Goal: Information Seeking & Learning: Learn about a topic

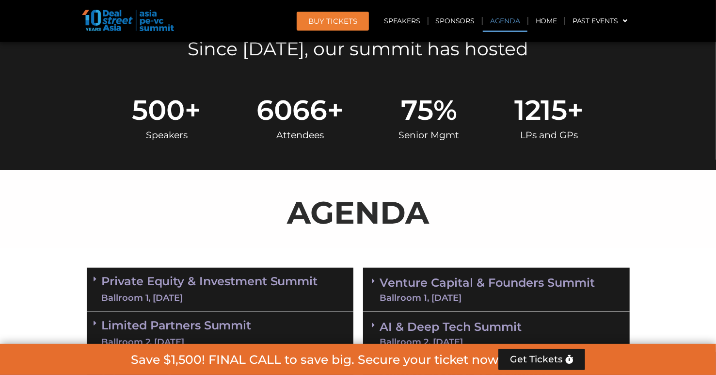
scroll to position [375, 0]
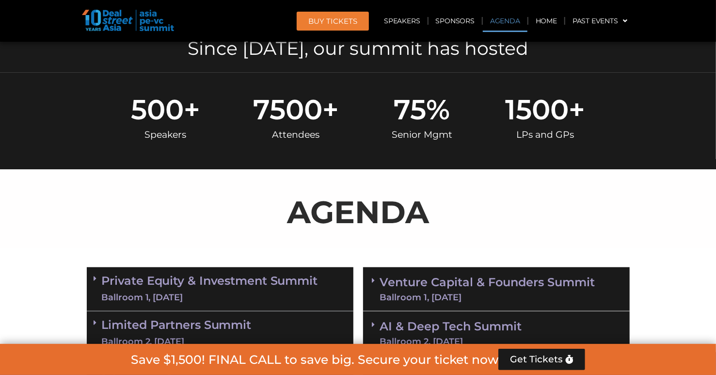
click at [279, 121] on span "7500" at bounding box center [287, 110] width 69 height 28
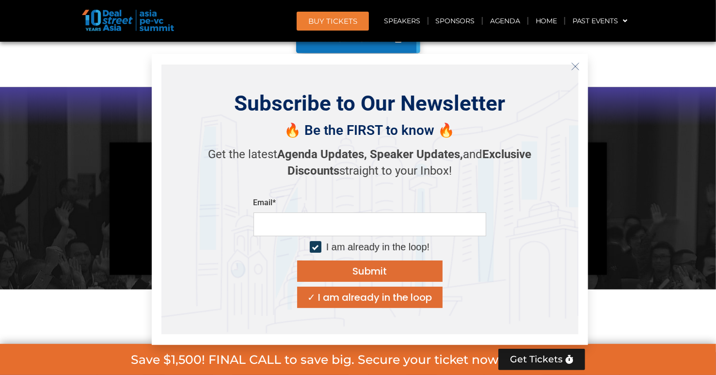
scroll to position [797, 0]
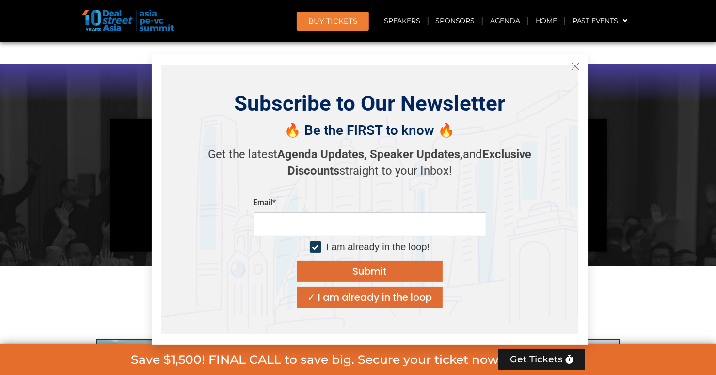
click at [574, 65] on icon "Close" at bounding box center [575, 66] width 9 height 9
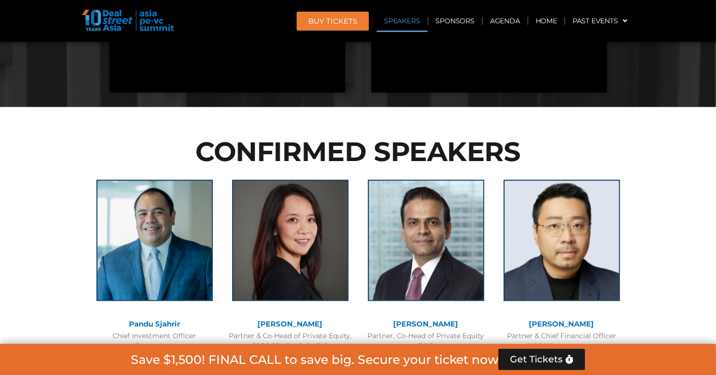
scroll to position [1023, 0]
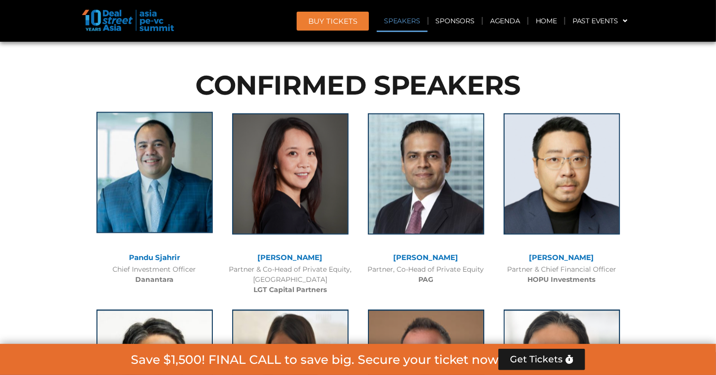
click at [142, 160] on img at bounding box center [154, 172] width 116 height 121
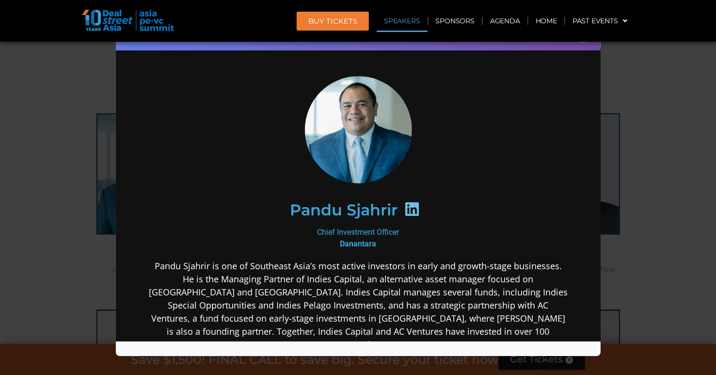
scroll to position [5, 0]
click at [644, 149] on div "Speaker Profile ×" at bounding box center [358, 187] width 716 height 375
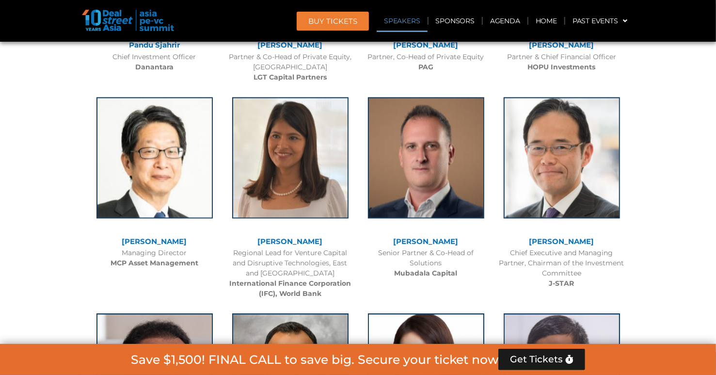
scroll to position [1236, 0]
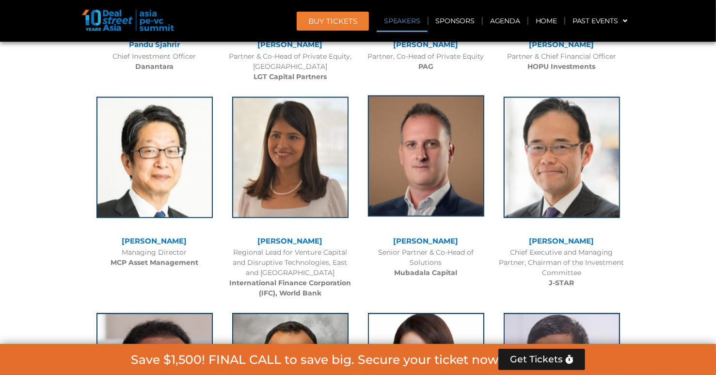
click at [427, 150] on img at bounding box center [426, 155] width 116 height 121
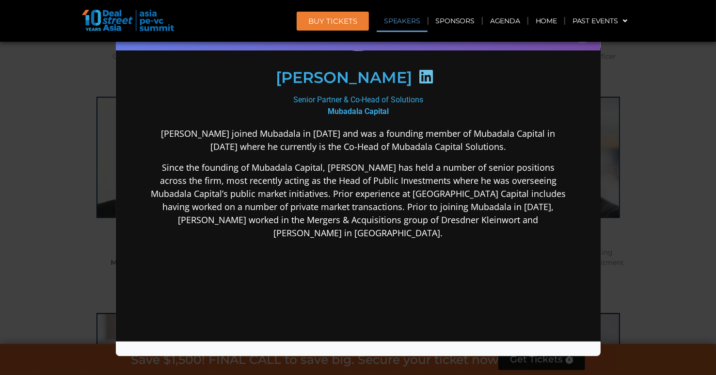
scroll to position [133, 0]
click at [693, 189] on div "Speaker Profile ×" at bounding box center [358, 187] width 716 height 375
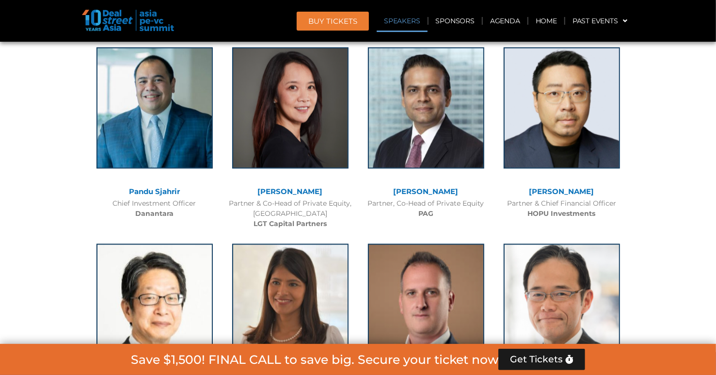
scroll to position [1099, 0]
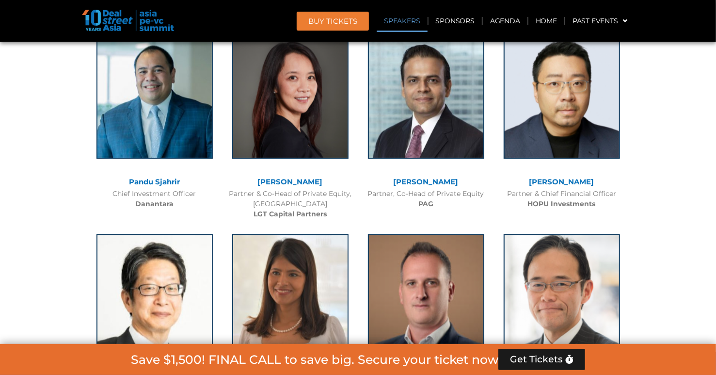
click at [363, 220] on div "[PERSON_NAME] Partner, Co-Head of Private Equity PAG" at bounding box center [426, 126] width 136 height 196
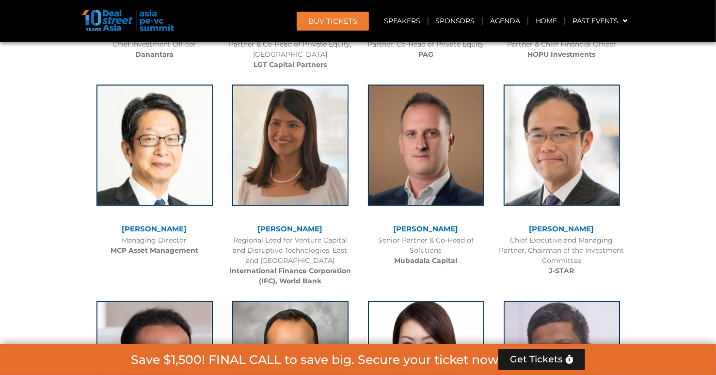
scroll to position [1252, 0]
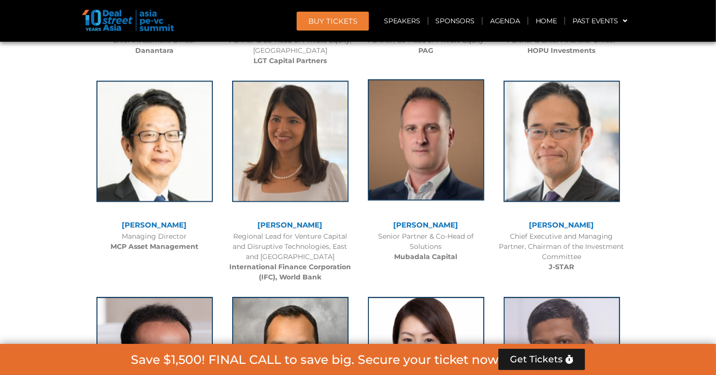
click at [435, 147] on img at bounding box center [426, 139] width 116 height 121
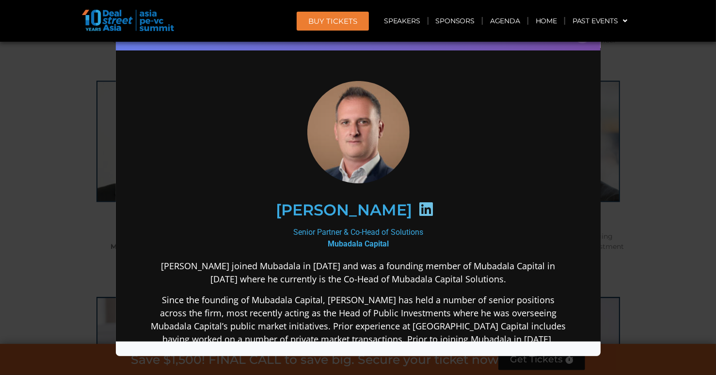
scroll to position [0, 0]
click at [348, 240] on b "Mubadala Capital" at bounding box center [357, 243] width 61 height 9
click at [422, 209] on icon at bounding box center [426, 209] width 16 height 16
